Goal: Navigation & Orientation: Find specific page/section

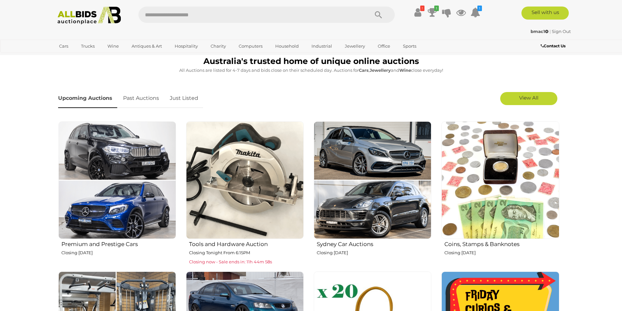
scroll to position [196, 0]
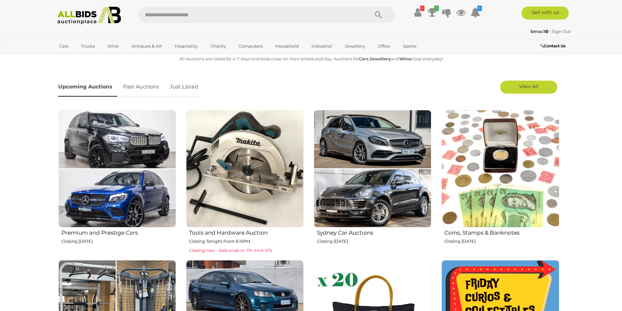
click at [151, 88] on link "Past Auctions" at bounding box center [141, 86] width 46 height 19
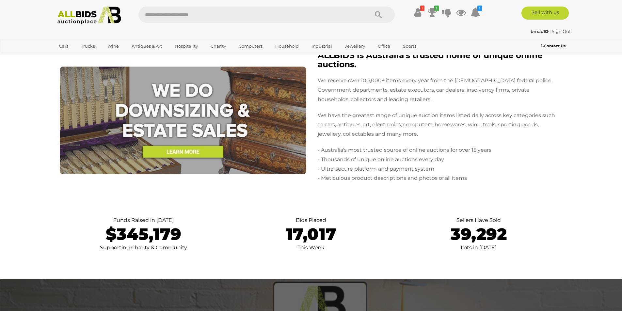
scroll to position [1305, 0]
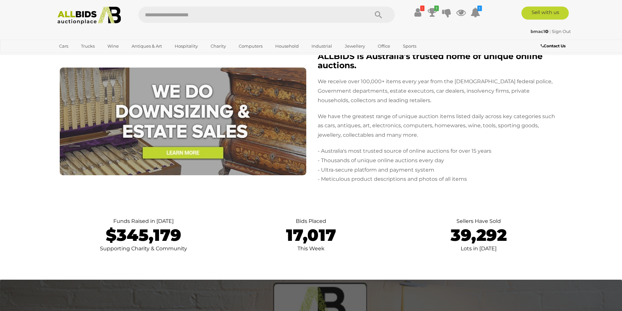
click at [322, 234] on p "17,017" at bounding box center [311, 235] width 154 height 18
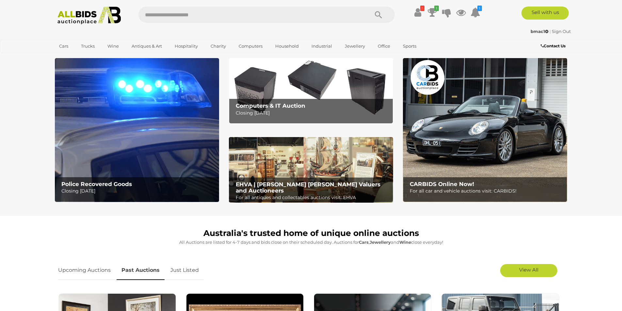
scroll to position [0, 0]
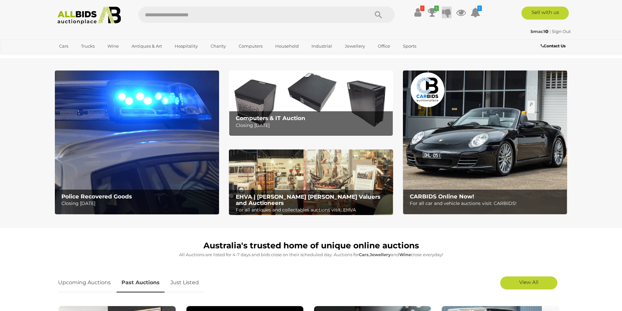
click at [443, 13] on icon at bounding box center [446, 13] width 9 height 12
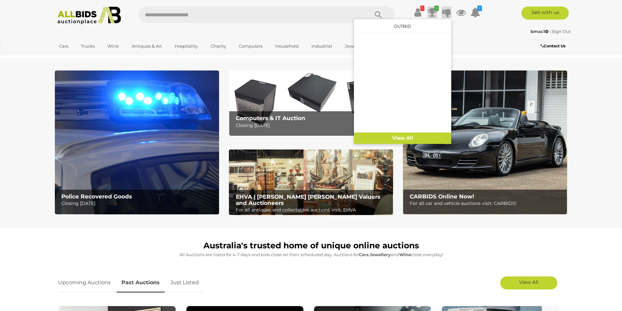
click at [435, 9] on icon "1" at bounding box center [436, 9] width 5 height 6
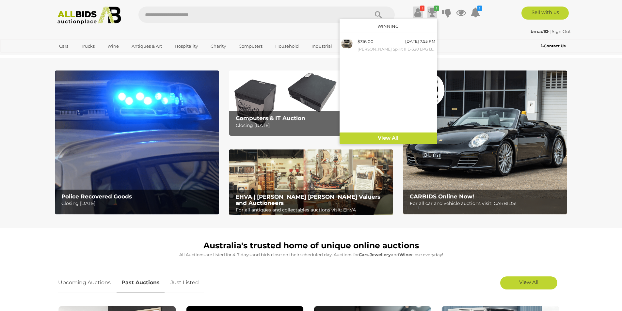
click at [420, 12] on icon at bounding box center [417, 13] width 7 height 12
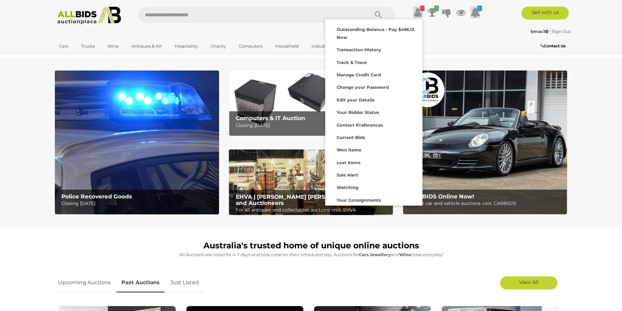
click at [479, 9] on icon "1" at bounding box center [479, 9] width 5 height 6
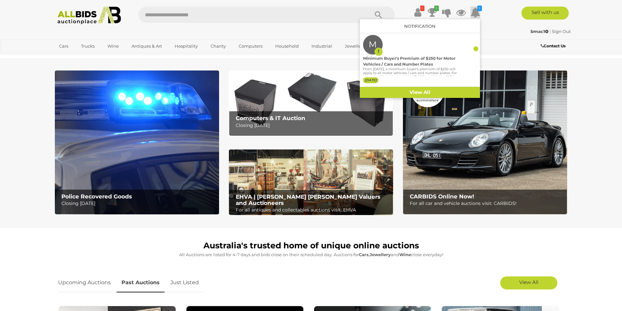
click at [495, 28] on div "bmac1 | Sign Out" at bounding box center [311, 32] width 519 height 8
